Goal: Task Accomplishment & Management: Use online tool/utility

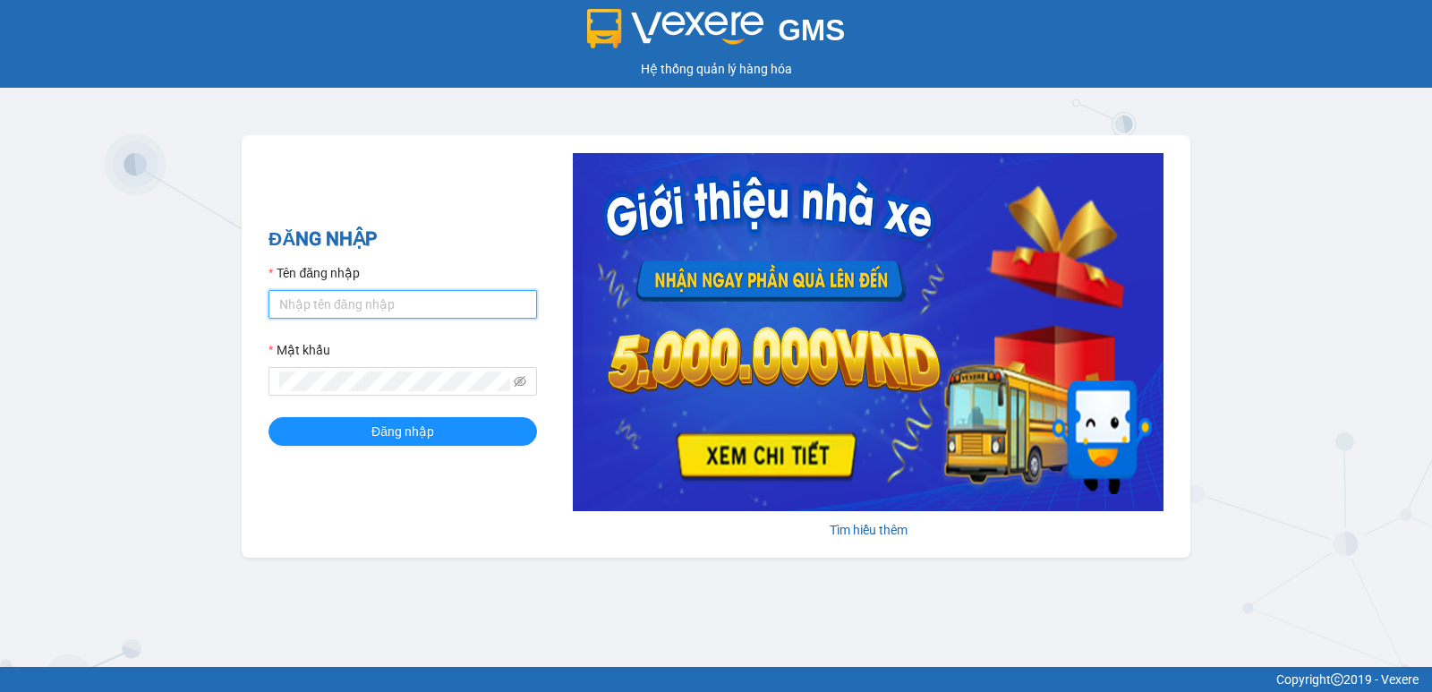
click at [344, 310] on input "Tên đăng nhập" at bounding box center [402, 304] width 268 height 29
type input "lypt_bvlc.saoviet"
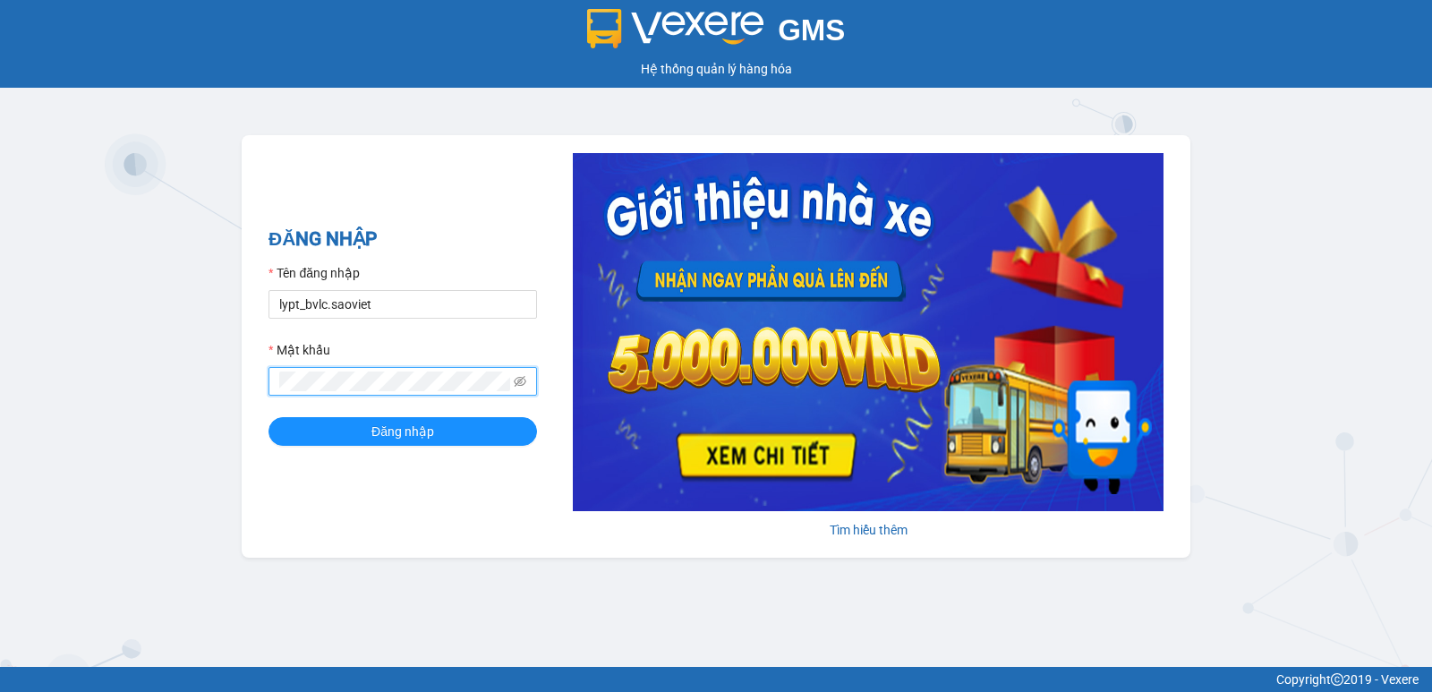
click at [268, 417] on button "Đăng nhập" at bounding box center [402, 431] width 268 height 29
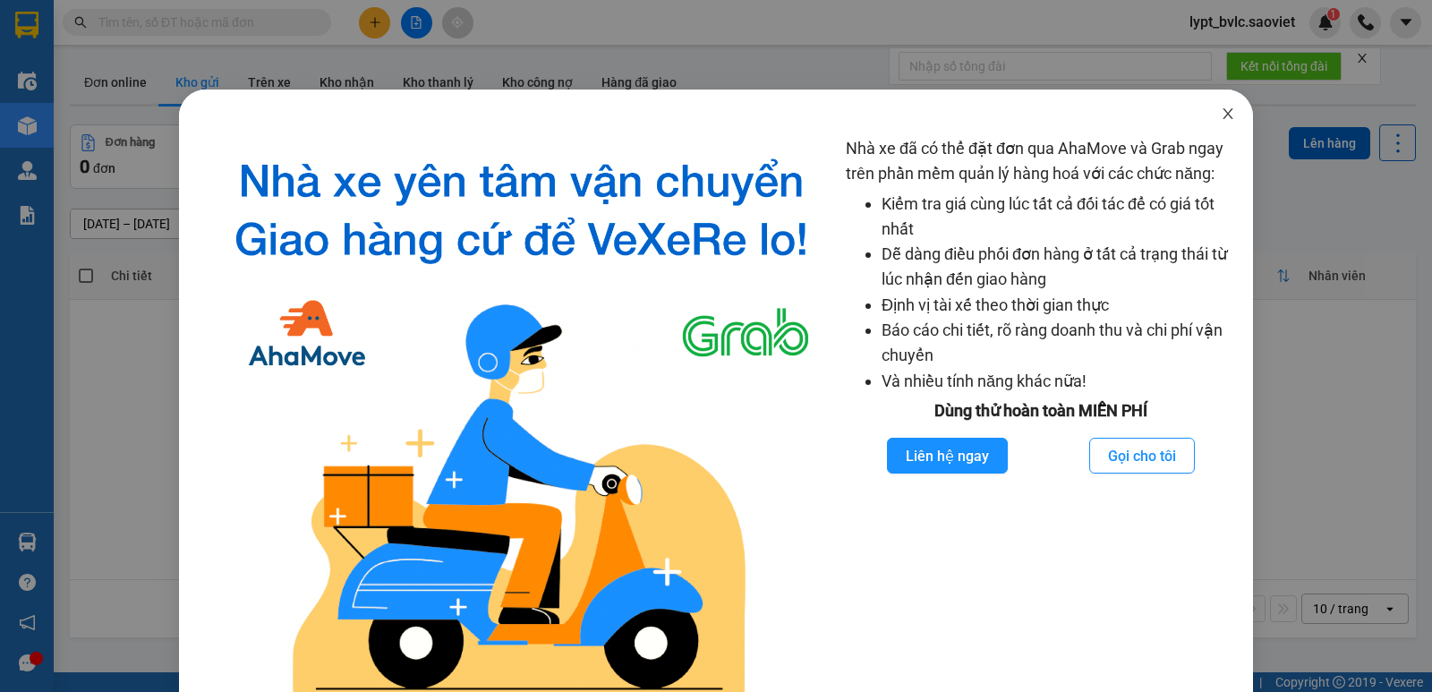
click at [1223, 115] on span "Close" at bounding box center [1228, 114] width 50 height 50
